Goal: Task Accomplishment & Management: Manage account settings

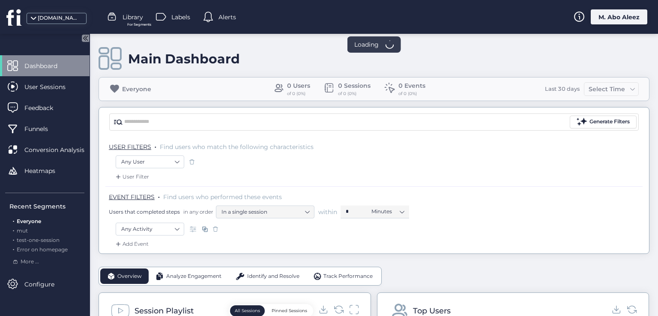
click at [619, 15] on div "M. Abo Aleez" at bounding box center [619, 16] width 57 height 15
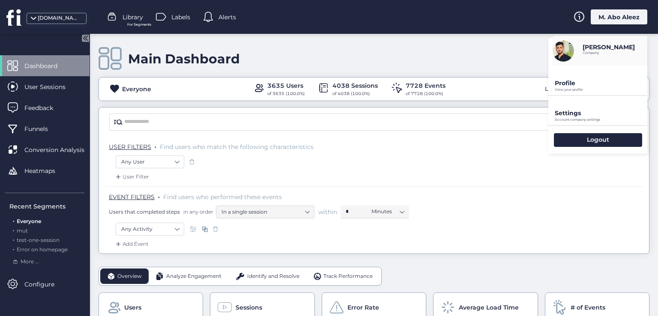
click at [566, 78] on div "Profile View your profile" at bounding box center [598, 80] width 99 height 29
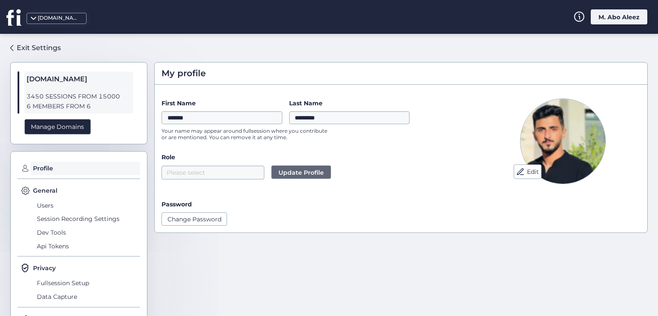
click at [202, 229] on div "Edit First Name ******* Last Name ********* Your name may appear around fullses…" at bounding box center [401, 162] width 493 height 141
click at [201, 219] on button "Change Password" at bounding box center [195, 219] width 66 height 13
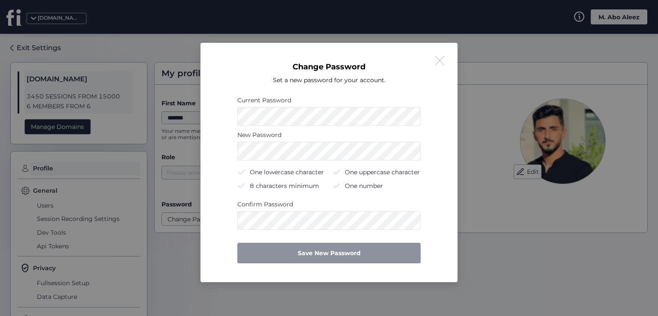
click at [439, 61] on button at bounding box center [440, 61] width 10 height 10
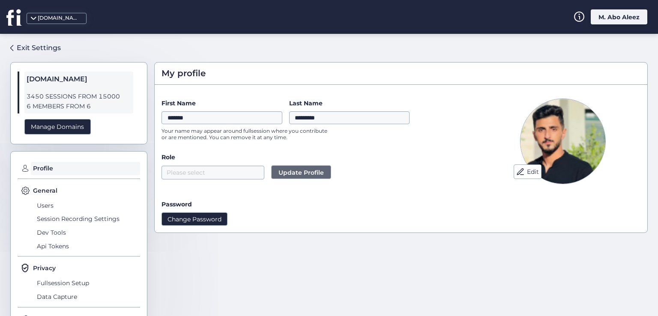
click at [199, 213] on button "Change Password" at bounding box center [195, 219] width 66 height 13
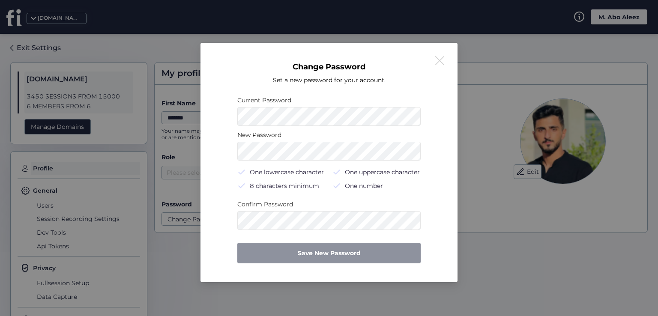
click at [490, 144] on nz-modal-container "Change Password Set a new password for your account. Current Password New Passw…" at bounding box center [329, 158] width 658 height 316
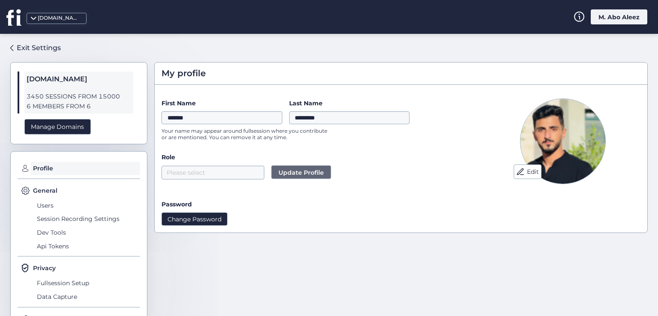
click at [206, 222] on button "Change Password" at bounding box center [195, 219] width 66 height 13
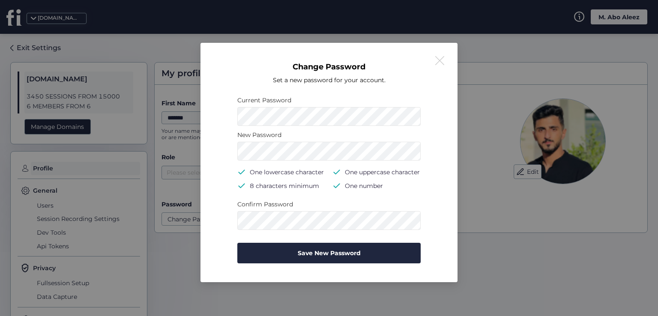
click at [462, 178] on nz-modal-container "Change Password Set a new password for your account. Current Password New Passw…" at bounding box center [329, 158] width 658 height 316
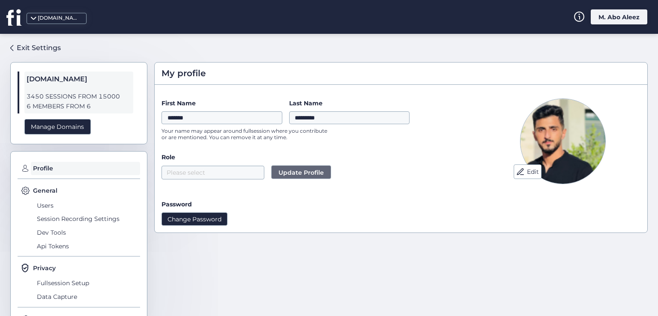
click at [174, 213] on button "Change Password" at bounding box center [195, 219] width 66 height 13
click at [292, 178] on button "Update Profile" at bounding box center [301, 172] width 60 height 14
click at [241, 174] on nz-select-top-control "Please select" at bounding box center [213, 173] width 103 height 14
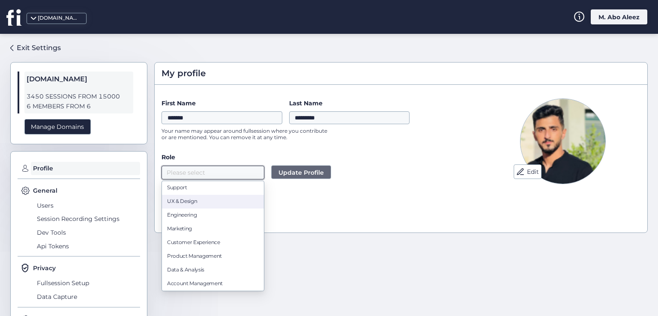
click at [209, 199] on div "UX & Design" at bounding box center [213, 202] width 92 height 8
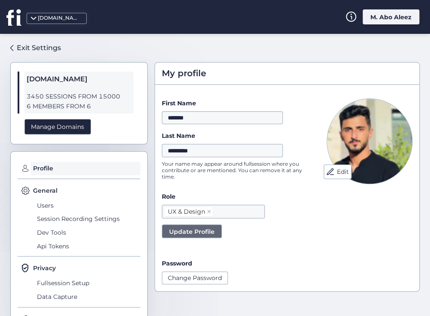
drag, startPoint x: 202, startPoint y: 234, endPoint x: 208, endPoint y: 234, distance: 5.6
click at [203, 234] on span "Update Profile" at bounding box center [191, 231] width 45 height 9
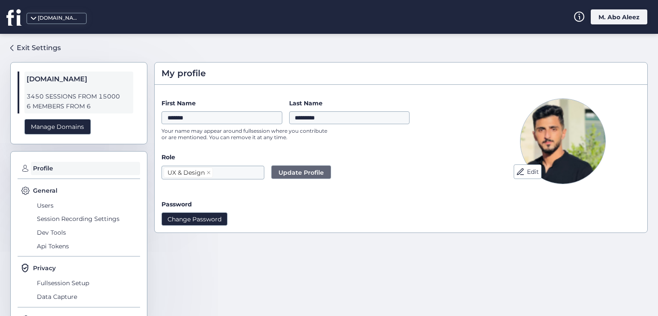
click at [200, 223] on button "Change Password" at bounding box center [195, 219] width 66 height 13
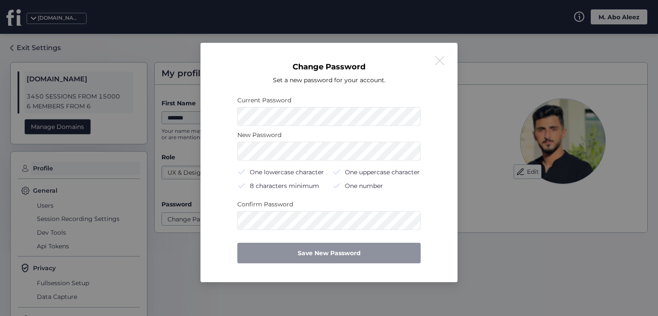
click at [310, 165] on div "New Password One lowercase character One uppercase character 8 characters minim…" at bounding box center [328, 162] width 183 height 65
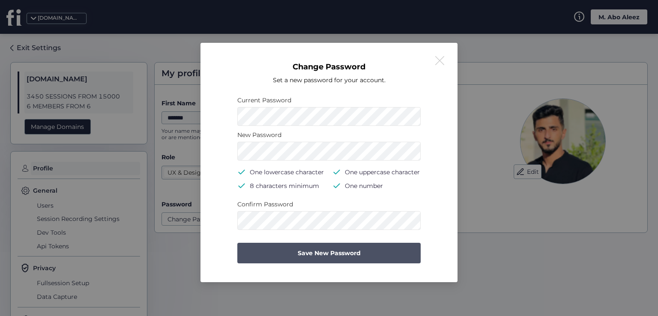
click at [300, 250] on span "Save New Password" at bounding box center [329, 253] width 63 height 9
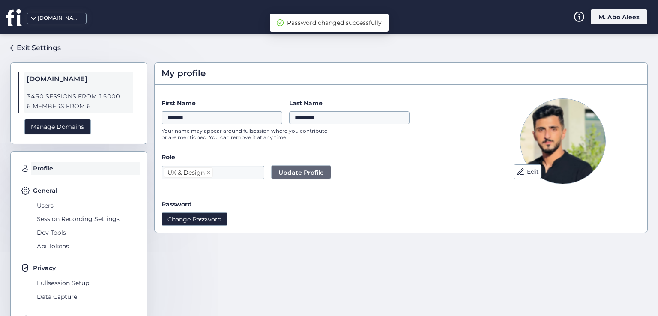
click at [218, 217] on button "Change Password" at bounding box center [195, 219] width 66 height 13
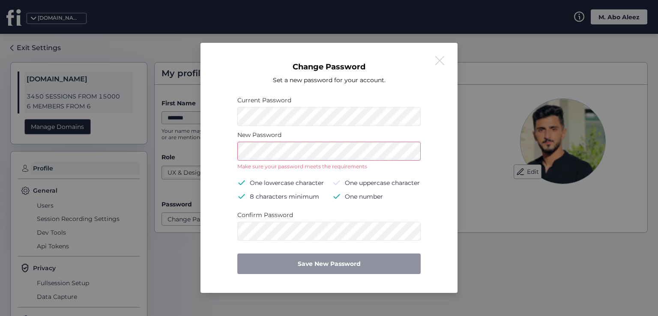
click at [216, 158] on div "Change Password Set a new password for your account. Current Password New Passw…" at bounding box center [329, 168] width 237 height 230
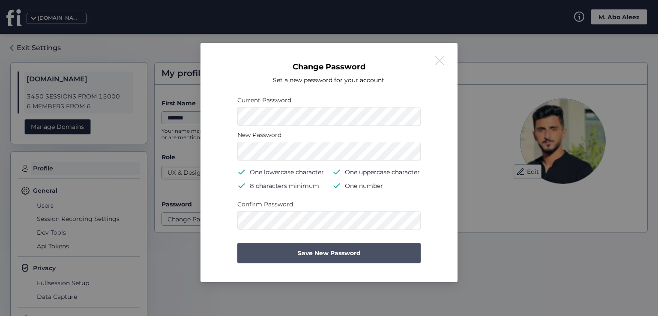
click at [312, 250] on span "Save New Password" at bounding box center [329, 253] width 63 height 9
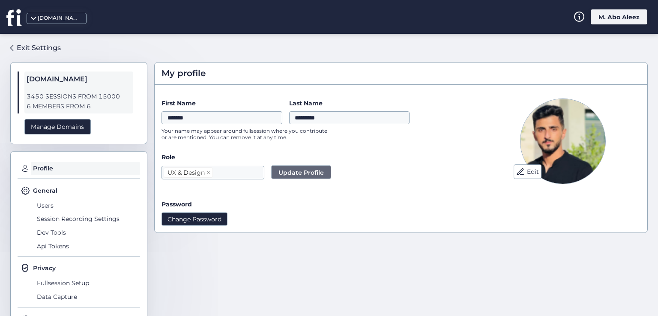
click at [210, 219] on button "Change Password" at bounding box center [195, 219] width 66 height 13
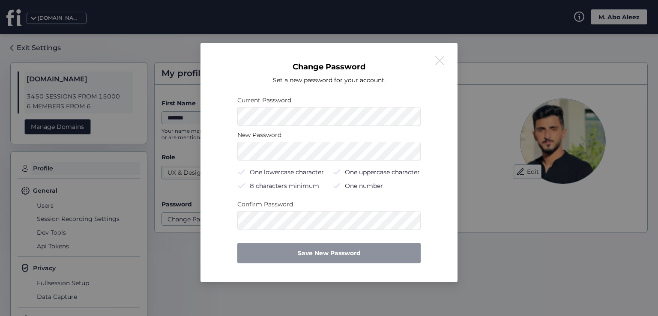
click at [105, 123] on nz-modal-container "Change Password Set a new password for your account. Current Password New Passw…" at bounding box center [329, 158] width 658 height 316
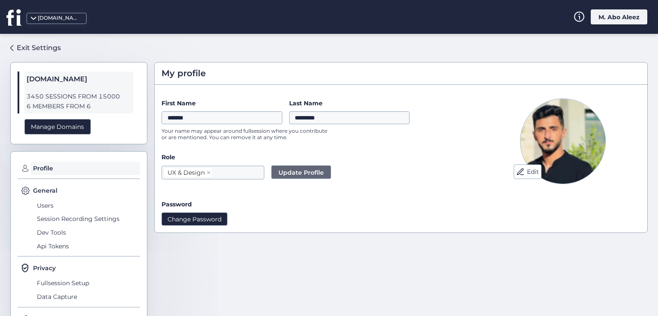
click at [187, 219] on button "Change Password" at bounding box center [195, 219] width 66 height 13
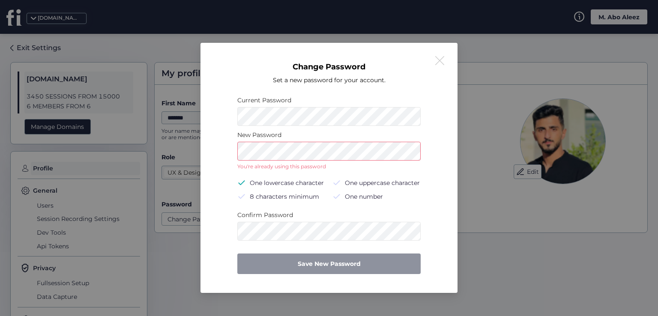
click at [412, 193] on div "One number" at bounding box center [377, 197] width 88 height 10
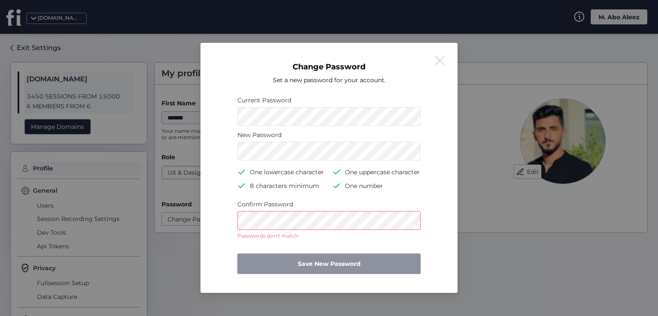
click at [229, 222] on div "Change Password Set a new password for your account. Current Password New Passw…" at bounding box center [329, 168] width 237 height 230
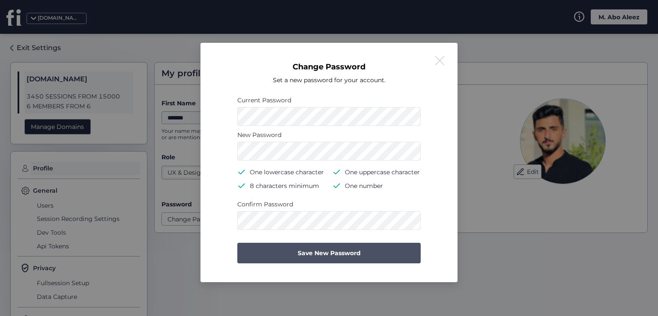
click at [262, 251] on button "Save New Password" at bounding box center [328, 253] width 183 height 21
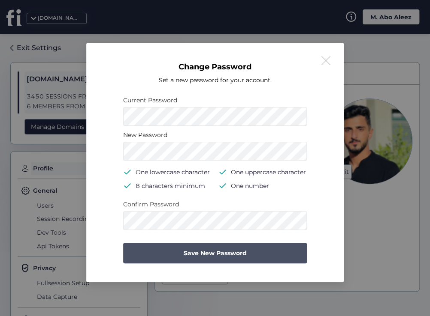
click at [280, 253] on button "Save New Password" at bounding box center [214, 253] width 183 height 21
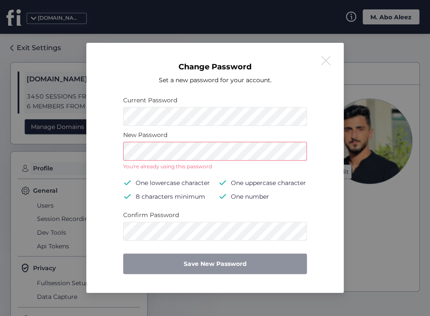
click at [322, 64] on button at bounding box center [325, 61] width 10 height 10
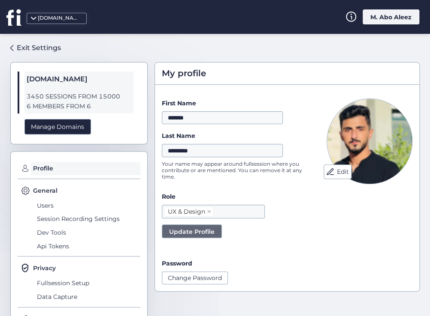
drag, startPoint x: 387, startPoint y: 73, endPoint x: 422, endPoint y: 72, distance: 35.2
click at [388, 73] on div "My profile" at bounding box center [287, 74] width 264 height 22
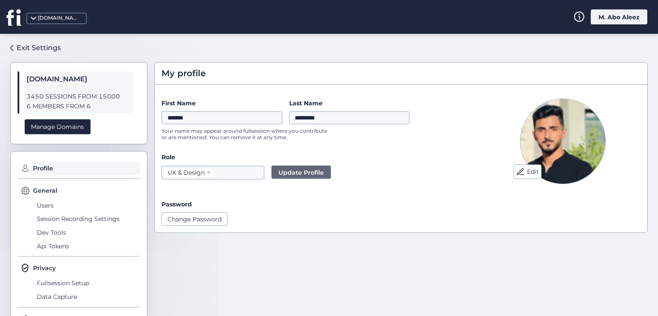
click at [605, 27] on div "[DOMAIN_NAME] M. Abo Aleez" at bounding box center [329, 17] width 658 height 34
click at [605, 22] on div "M. Abo Aleez" at bounding box center [619, 16] width 57 height 15
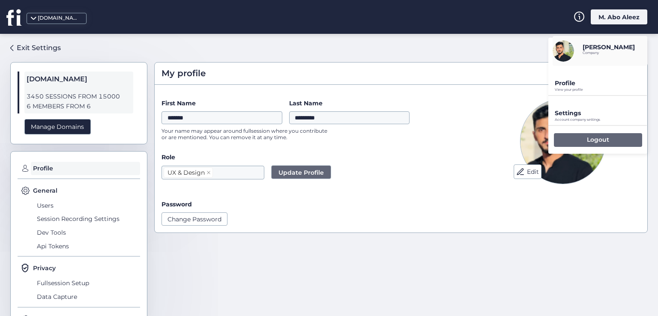
click at [573, 135] on div "Logout" at bounding box center [598, 140] width 88 height 14
